Goal: Transaction & Acquisition: Purchase product/service

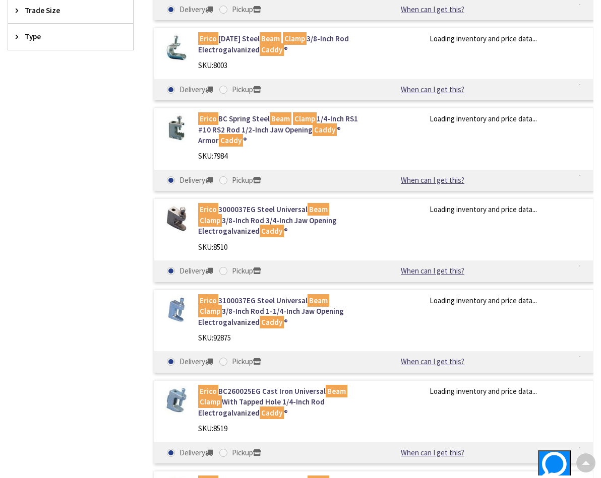
scroll to position [439, 0]
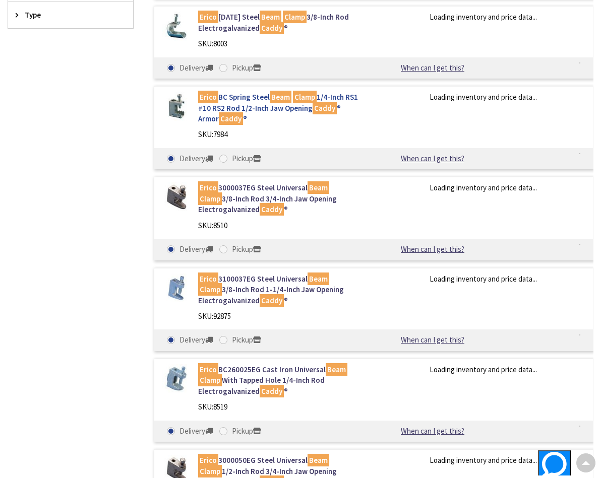
type input "[STREET_ADDRESS]"
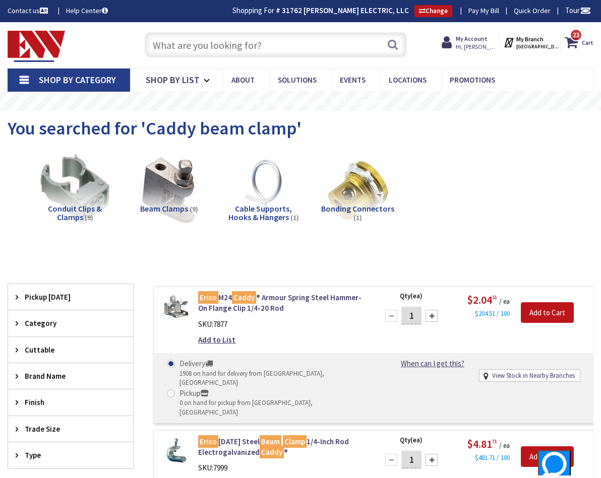
scroll to position [-1, 0]
click at [232, 47] on input "text" at bounding box center [276, 44] width 262 height 25
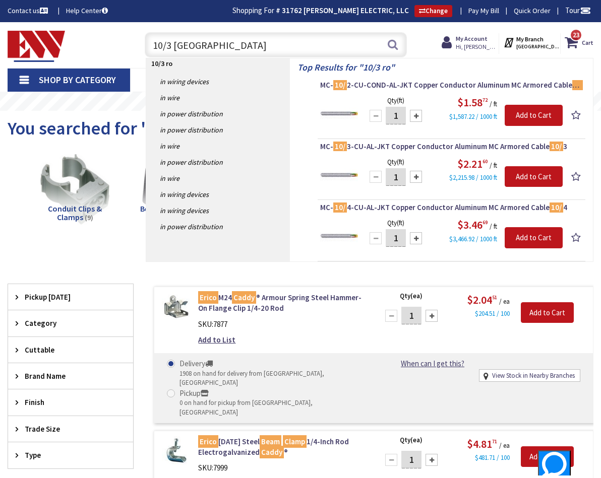
type input "10/3 romex"
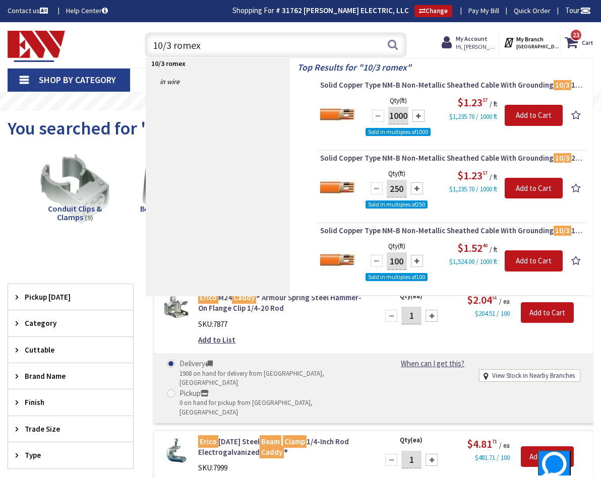
click at [132, 37] on div "Toggle Nav 10/3 romex 10/3 romex Search 23 23 23 items Cart My Cart 23" at bounding box center [300, 45] width 601 height 34
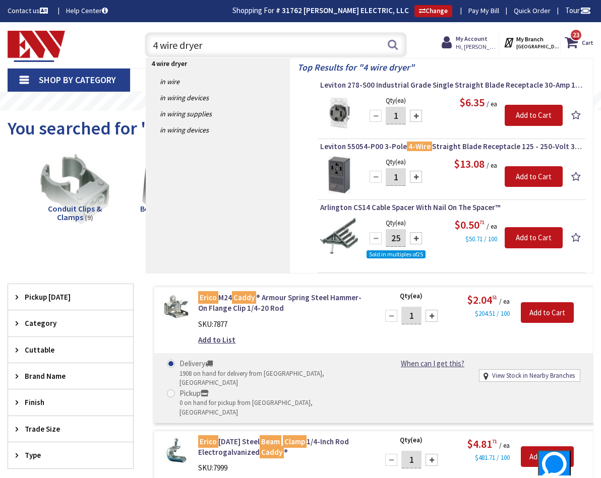
drag, startPoint x: 208, startPoint y: 39, endPoint x: 147, endPoint y: 42, distance: 60.5
click at [147, 42] on input "4 wire dryer" at bounding box center [276, 44] width 262 height 25
drag, startPoint x: 222, startPoint y: 49, endPoint x: 148, endPoint y: 48, distance: 73.6
click at [148, 48] on input "4 wire dryer" at bounding box center [276, 44] width 262 height 25
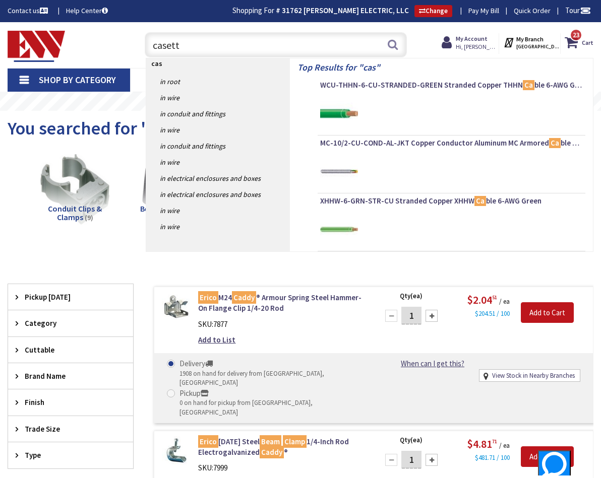
type input "casetta"
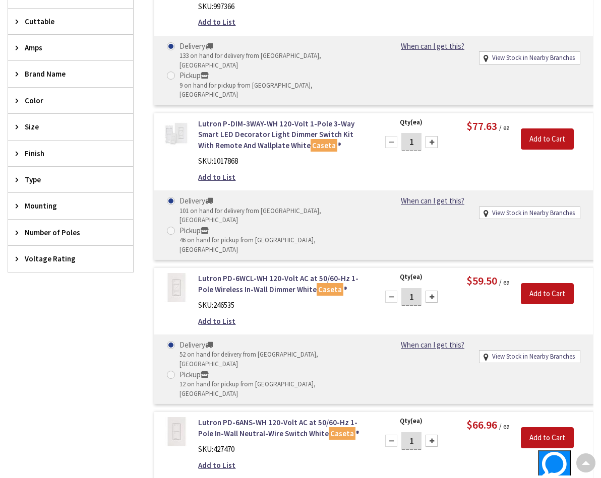
scroll to position [435, 0]
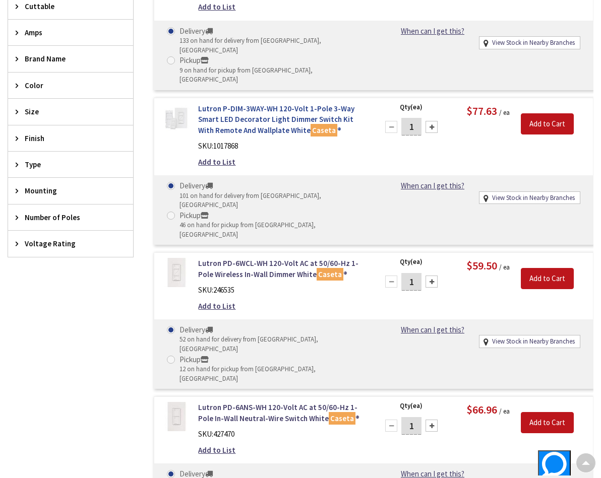
click at [219, 103] on link "Lutron P-DIM-3WAY-WH 120-Volt 1-Pole 3-Way Smart LED Decorator Light Dimmer Swi…" at bounding box center [282, 119] width 168 height 32
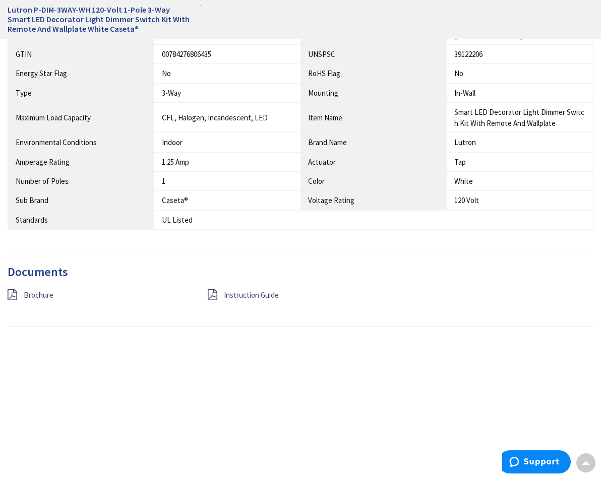
scroll to position [623, 0]
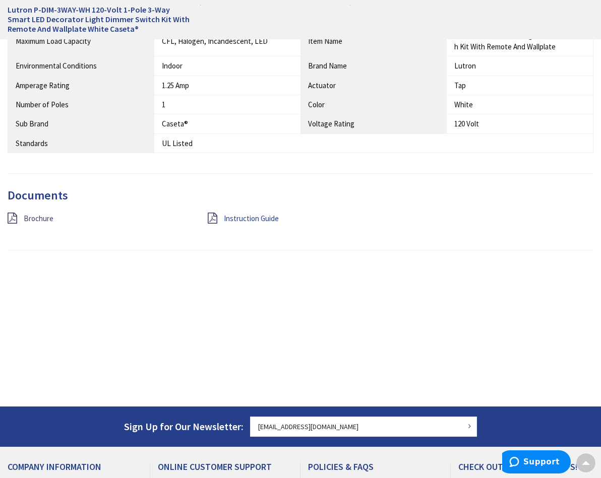
click at [231, 214] on span "Instruction Guide" at bounding box center [251, 219] width 55 height 10
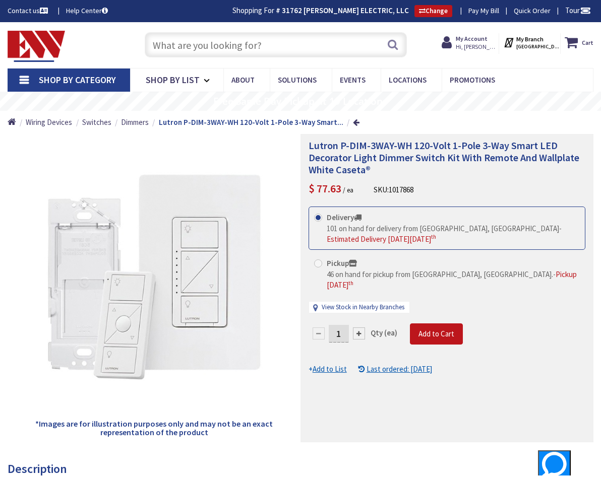
click at [256, 50] on input "text" at bounding box center [276, 44] width 262 height 25
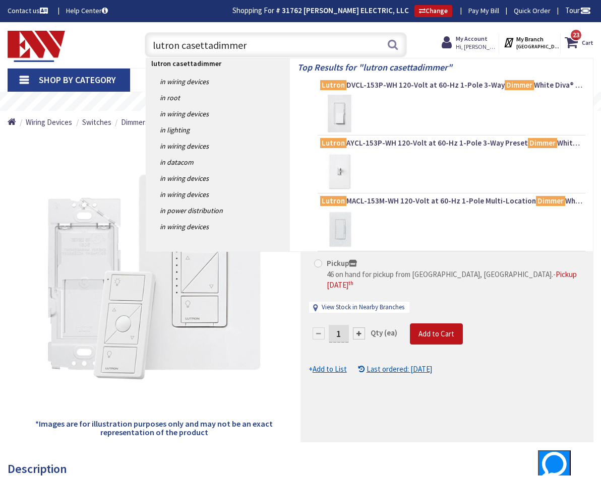
type input "lutron casetta dimmer"
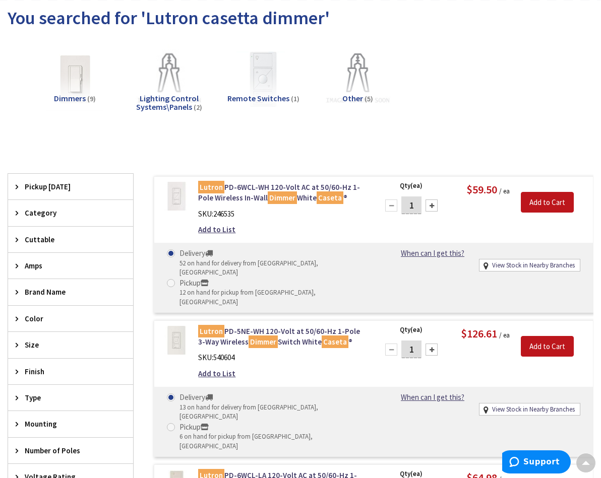
scroll to position [110, 0]
click at [259, 67] on img at bounding box center [263, 78] width 77 height 77
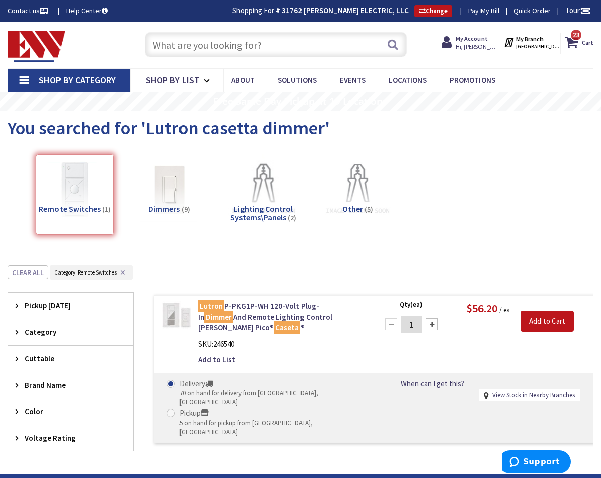
scroll to position [0, 0]
click at [219, 44] on input "text" at bounding box center [276, 44] width 262 height 25
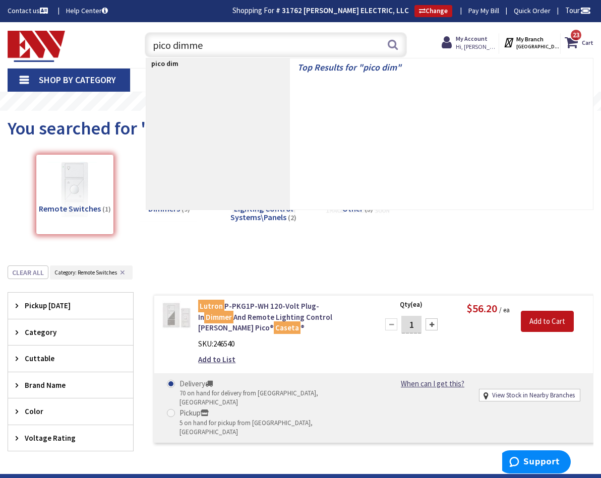
type input "pico dimmer"
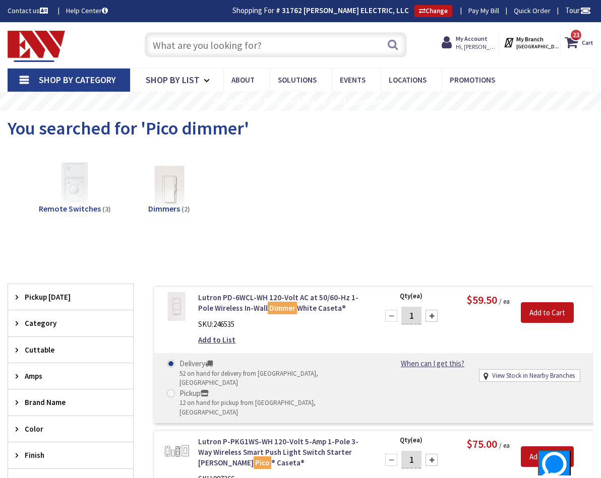
click at [262, 41] on input "text" at bounding box center [276, 44] width 262 height 25
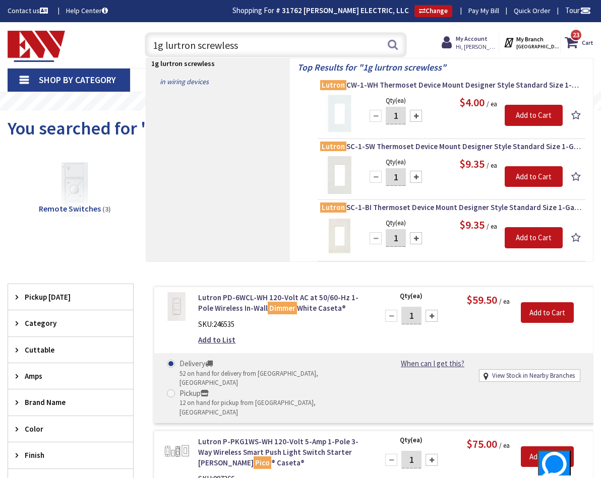
drag, startPoint x: 157, startPoint y: 48, endPoint x: 176, endPoint y: 79, distance: 36.4
click at [158, 48] on input "1g lurtron screwless" at bounding box center [276, 44] width 262 height 25
click at [83, 43] on div "Toggle Nav 2g lurtron screwless 2g lurtron screwless Search 23 23 23 items Cart…" at bounding box center [300, 45] width 601 height 34
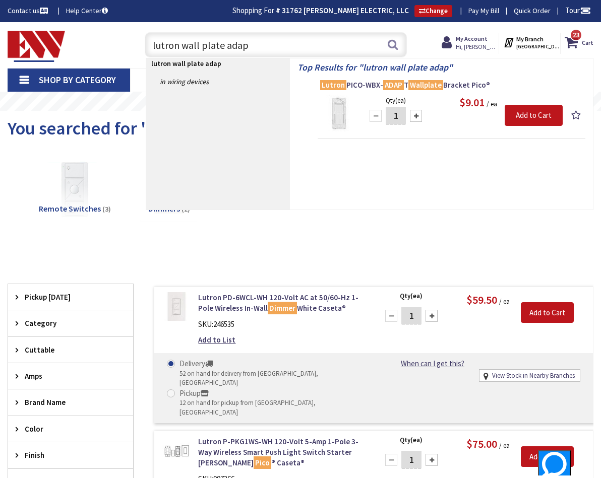
type input "lutron wall plate asap"
click at [126, 47] on div "Toggle Nav lutron wall plate asap lutron wall plate adap Search 23 23 23 items …" at bounding box center [300, 45] width 601 height 34
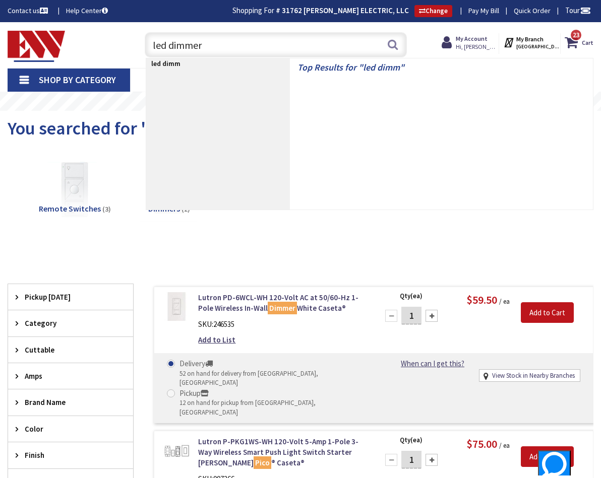
type input "led dimmer"
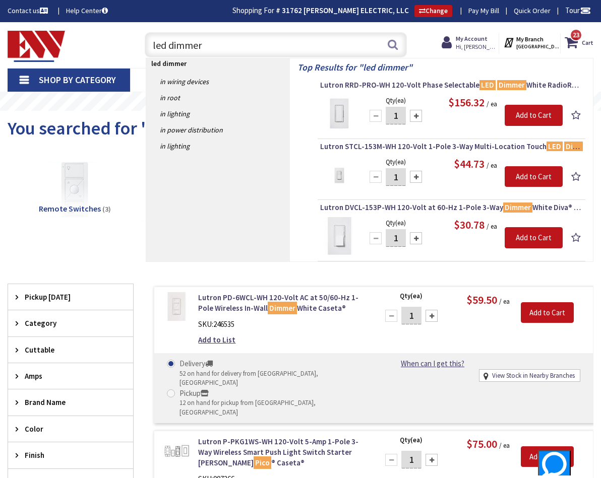
click at [125, 39] on div "Toggle Nav led dimmer led dimmer Search 23 23 23 items Cart My Cart 23 Close" at bounding box center [300, 45] width 601 height 34
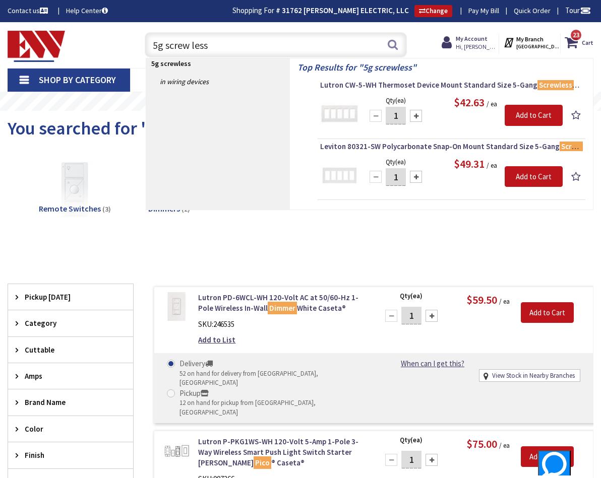
drag, startPoint x: 163, startPoint y: 47, endPoint x: 142, endPoint y: 49, distance: 21.3
click at [142, 49] on div "5g screw less 5g screwless Search" at bounding box center [273, 44] width 267 height 32
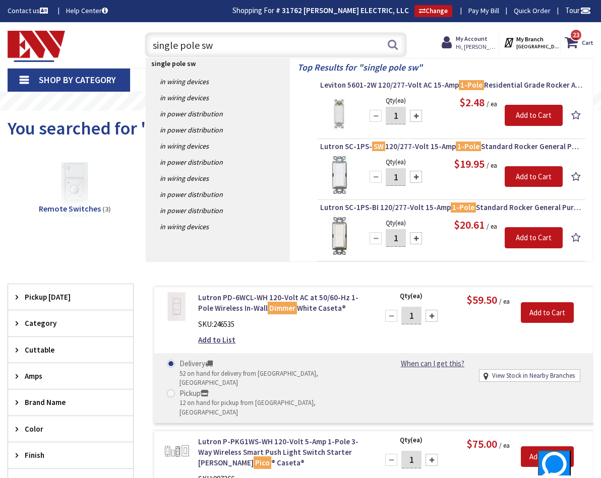
drag, startPoint x: 157, startPoint y: 41, endPoint x: 148, endPoint y: 42, distance: 9.6
click at [148, 42] on input "single pole sw" at bounding box center [276, 44] width 262 height 25
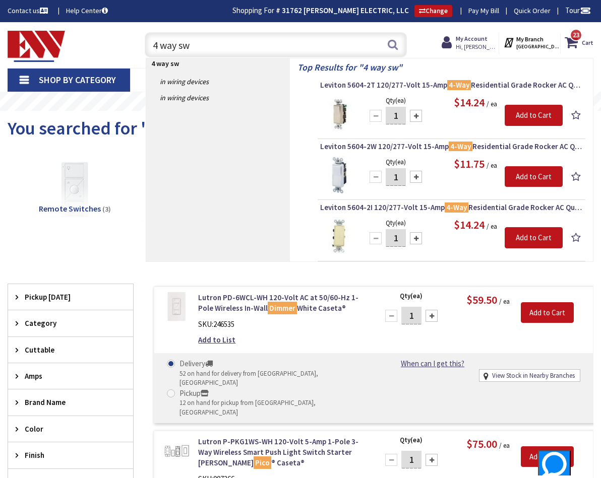
drag, startPoint x: 160, startPoint y: 46, endPoint x: 167, endPoint y: 68, distance: 22.2
click at [161, 48] on input "4 way sw" at bounding box center [276, 44] width 262 height 25
type input "3 way sw"
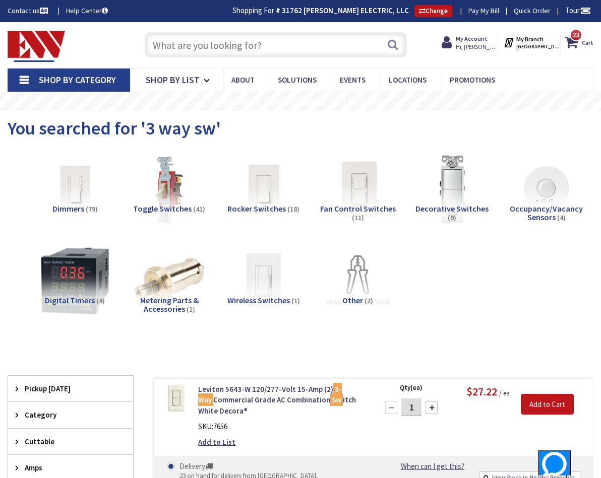
scroll to position [-1, 0]
click at [209, 44] on input "text" at bounding box center [276, 44] width 262 height 25
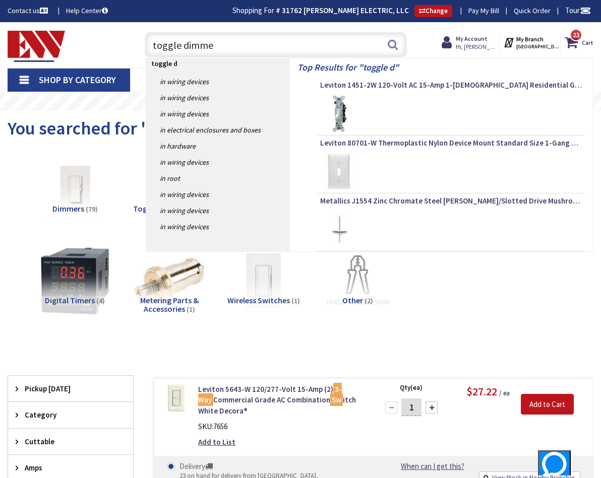
type input "toggle dimmer"
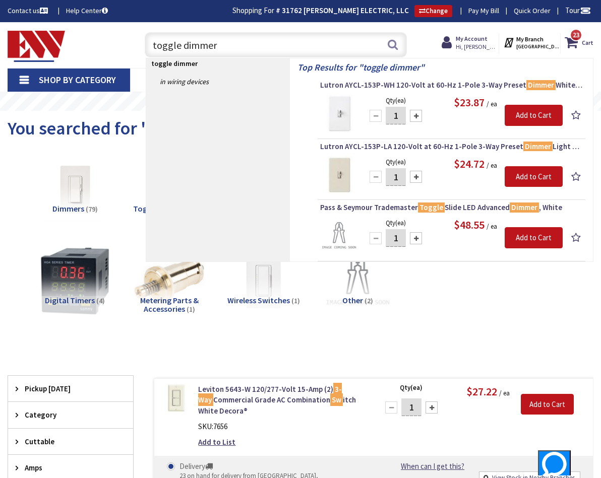
drag, startPoint x: 145, startPoint y: 46, endPoint x: 137, endPoint y: 46, distance: 8.1
click at [137, 45] on div "toggle dimmer toggle dimmer Search 23" at bounding box center [273, 44] width 282 height 32
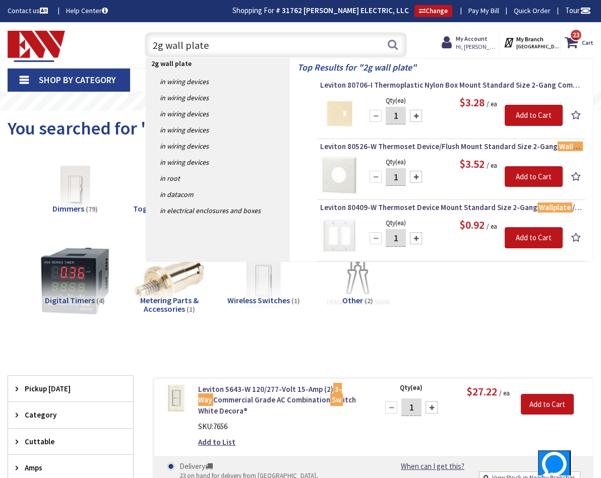
click at [153, 44] on input "2g wall plate" at bounding box center [276, 44] width 262 height 25
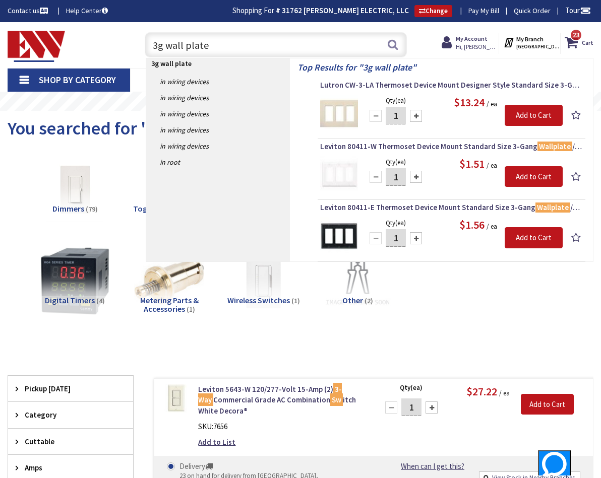
scroll to position [0, 1]
drag, startPoint x: 174, startPoint y: 43, endPoint x: 130, endPoint y: 41, distance: 44.4
click at [130, 41] on div "Toggle Nav 3g wall plate 3g wall plate Search 23 23 23 items Cart My Cart 23 Cl…" at bounding box center [300, 45] width 601 height 34
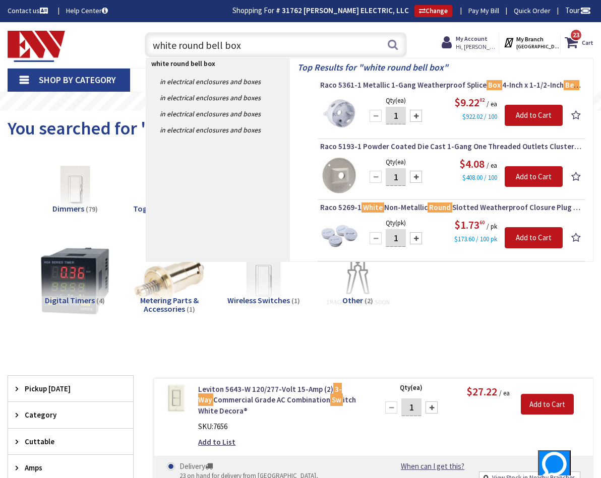
drag, startPoint x: 169, startPoint y: 48, endPoint x: 144, endPoint y: 53, distance: 25.3
click at [145, 48] on input "white round bell box" at bounding box center [276, 44] width 262 height 25
type input "rab motion light"
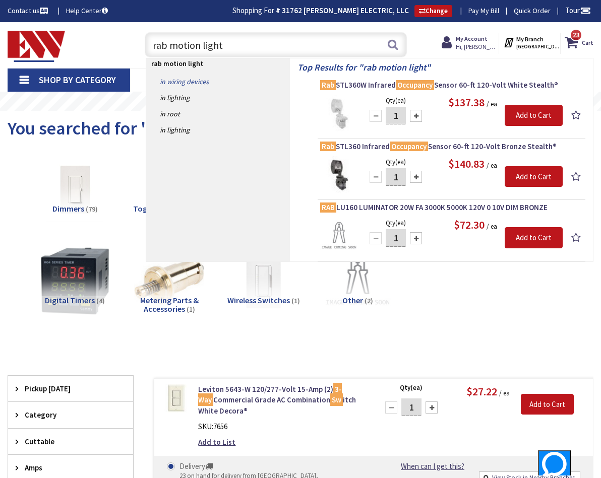
scroll to position [0, 0]
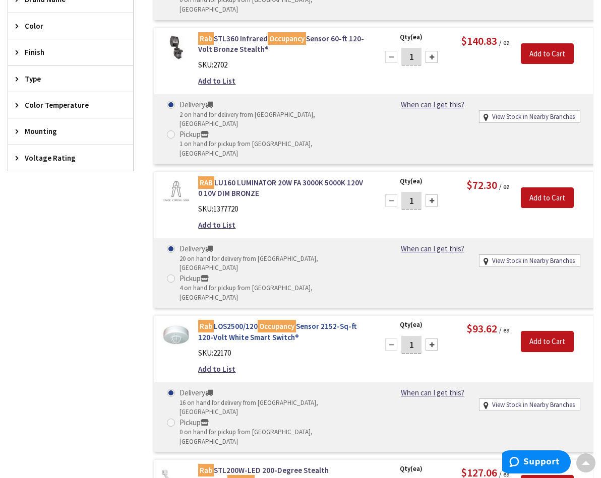
scroll to position [360, 0]
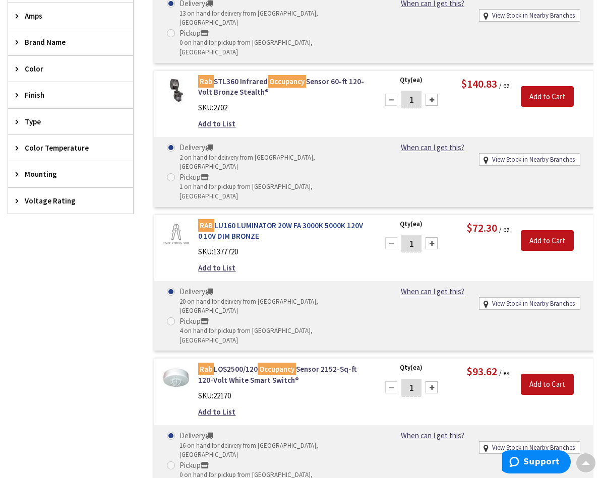
click at [236, 220] on link "RAB LU160 LUMINATOR 20W FA 3000K 5000K 120V 0 10V DIM BRONZE" at bounding box center [282, 231] width 168 height 22
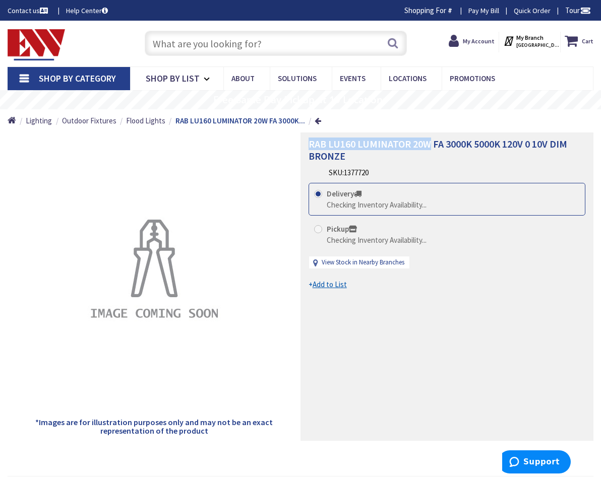
drag, startPoint x: 309, startPoint y: 141, endPoint x: 427, endPoint y: 138, distance: 118.4
click at [427, 138] on span "RAB LU160 LUMINATOR 20W FA 3000K 5000K 120V 0 10V DIM BRONZE" at bounding box center [437, 150] width 258 height 25
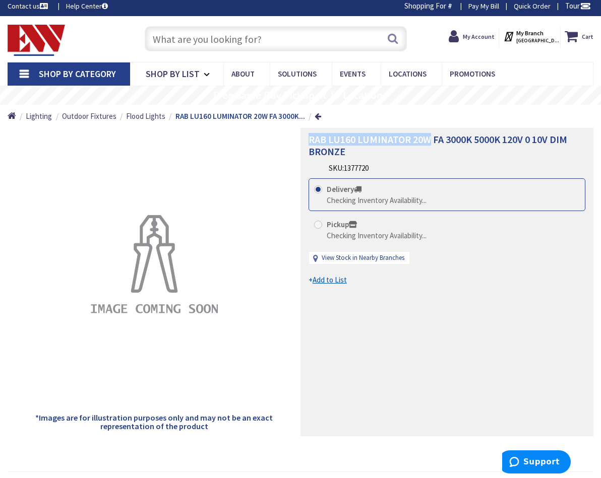
scroll to position [5, 0]
copy span "RAB LU160 LUMINATOR 20W"
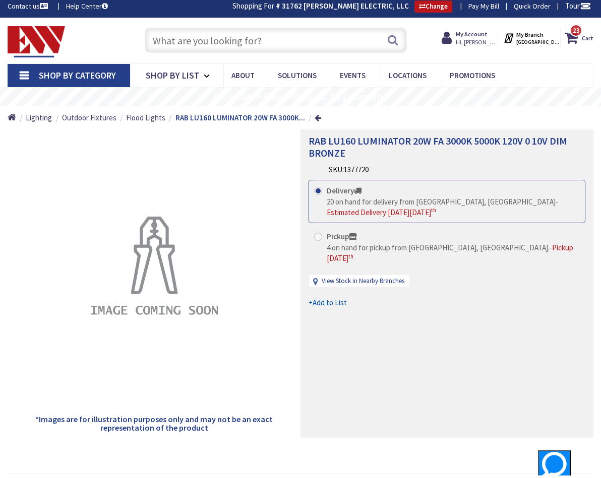
click at [424, 295] on div "RAB LU160 LUMINATOR 20W FA 3000K 5000K 120V 0 10V DIM BRONZE SKU: 1377720 This …" at bounding box center [446, 283] width 293 height 308
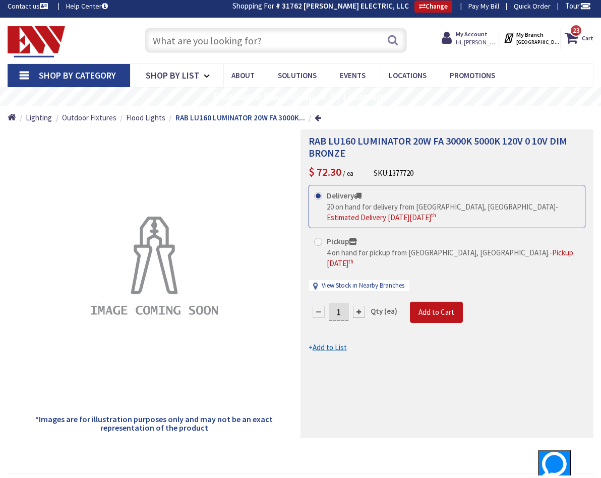
click at [415, 366] on div "RAB LU160 LUMINATOR 20W FA 3000K 5000K 120V 0 10V DIM BRONZE $ 72.30 / ea SKU: …" at bounding box center [446, 283] width 293 height 308
